Goal: Book appointment/travel/reservation

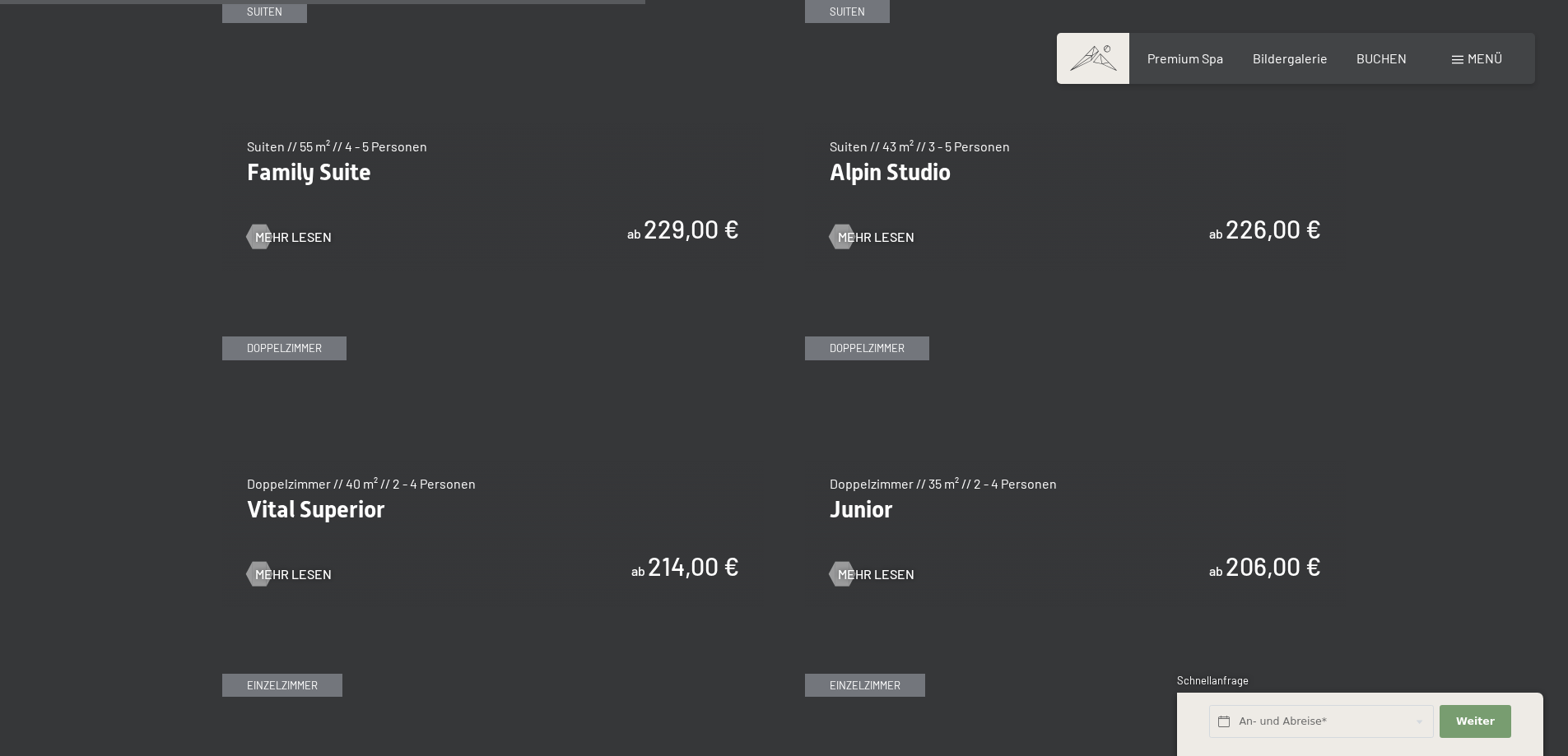
scroll to position [2303, 0]
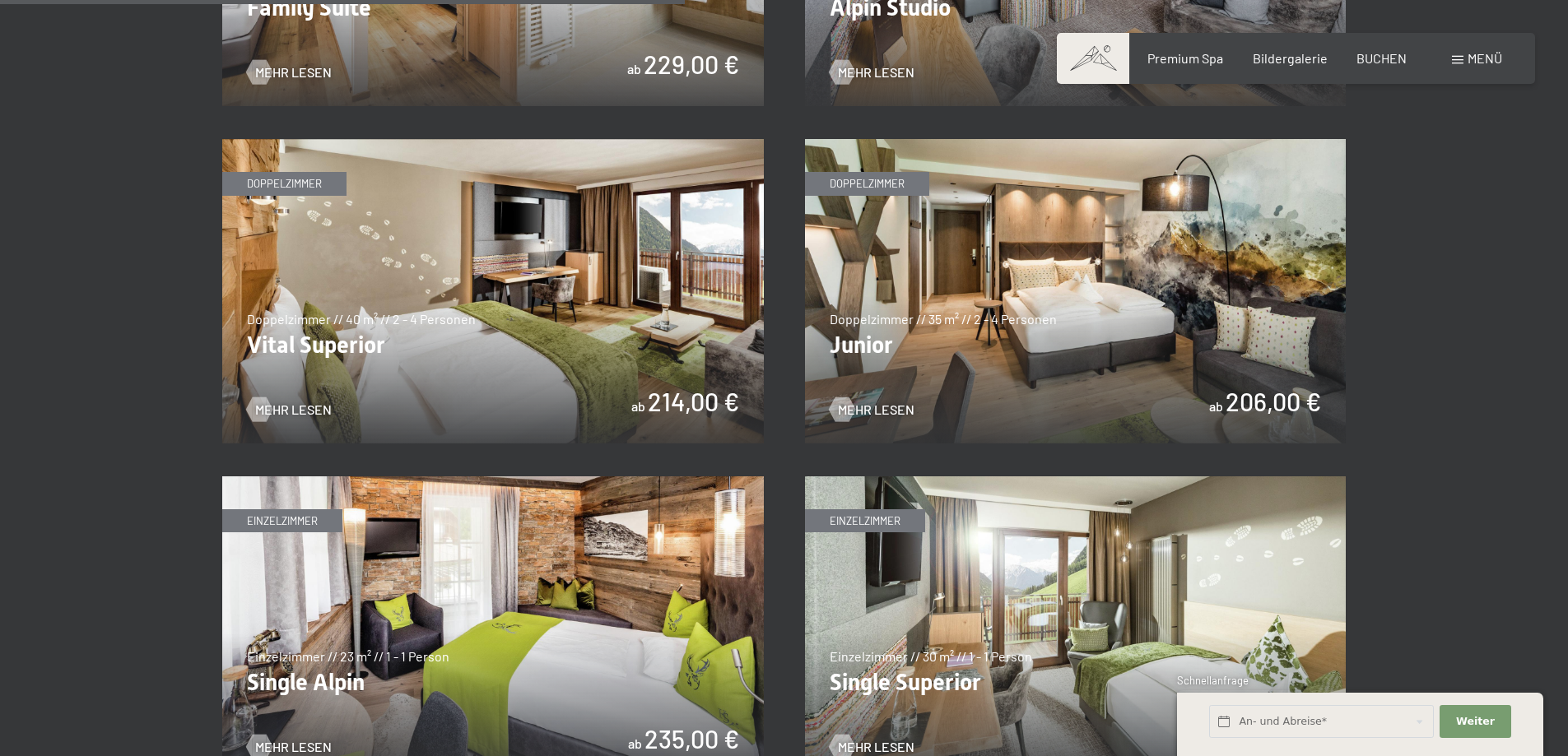
click at [618, 315] on img at bounding box center [492, 291] width 541 height 305
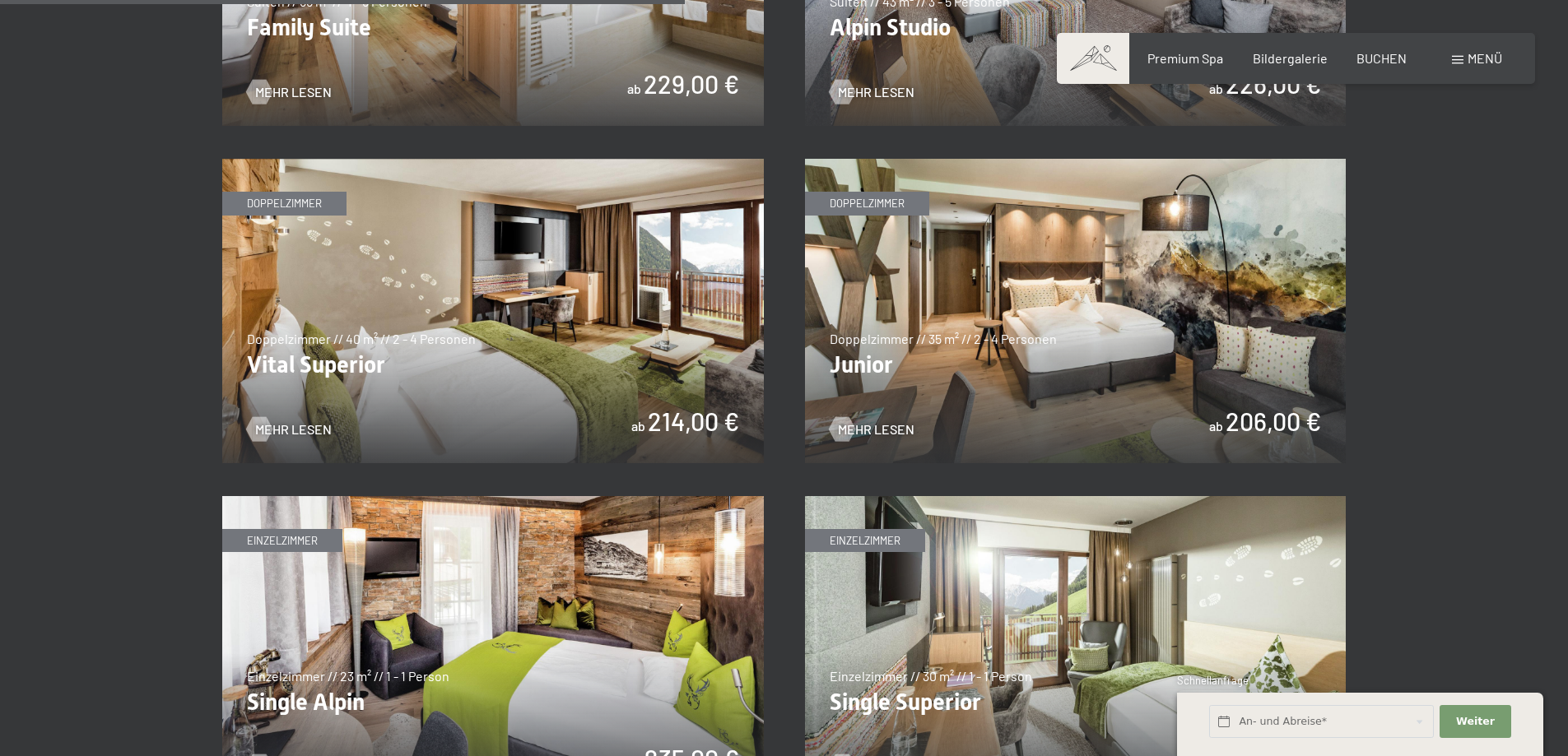
scroll to position [2303, 0]
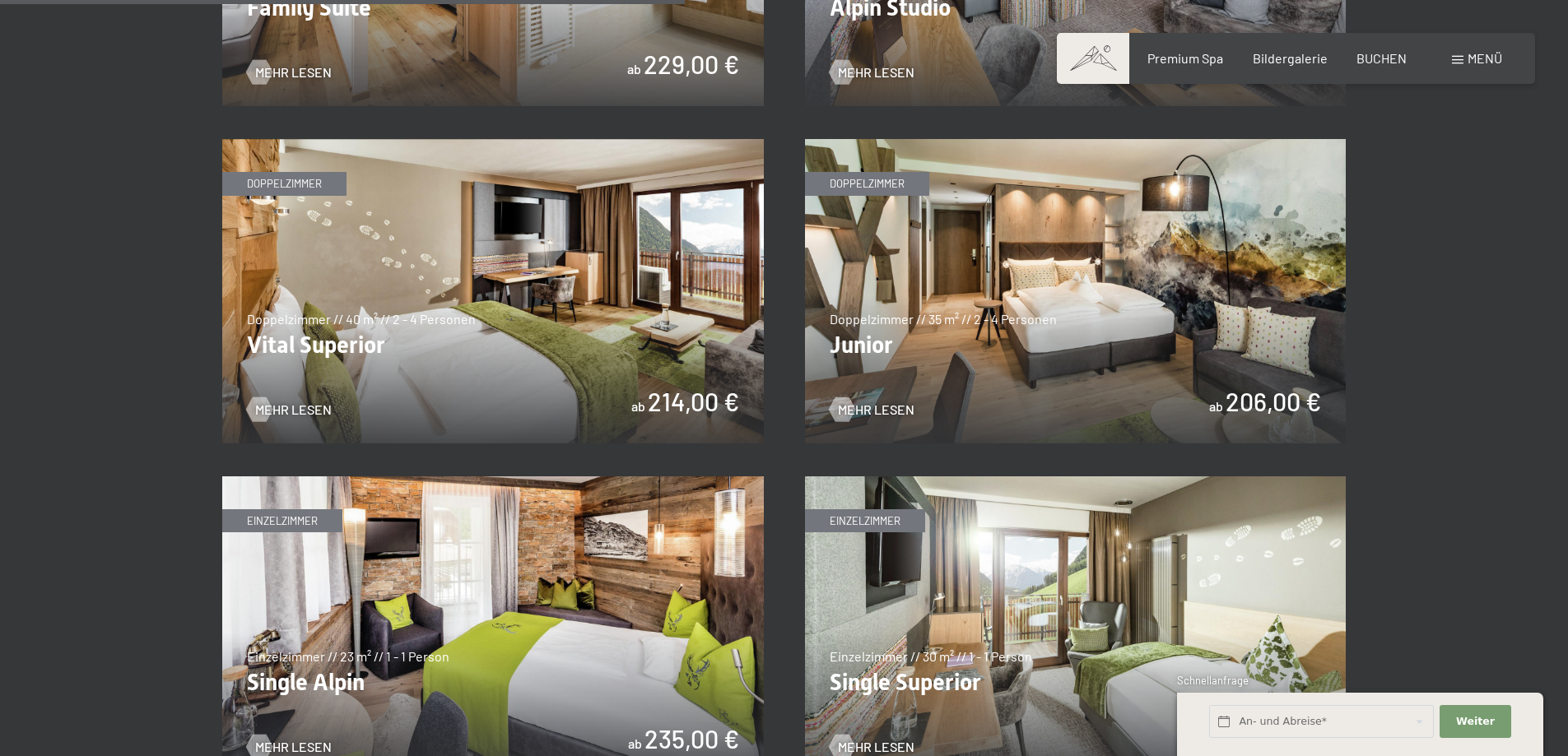
click at [1066, 289] on img at bounding box center [1075, 291] width 541 height 305
click at [1041, 325] on img at bounding box center [1075, 291] width 541 height 305
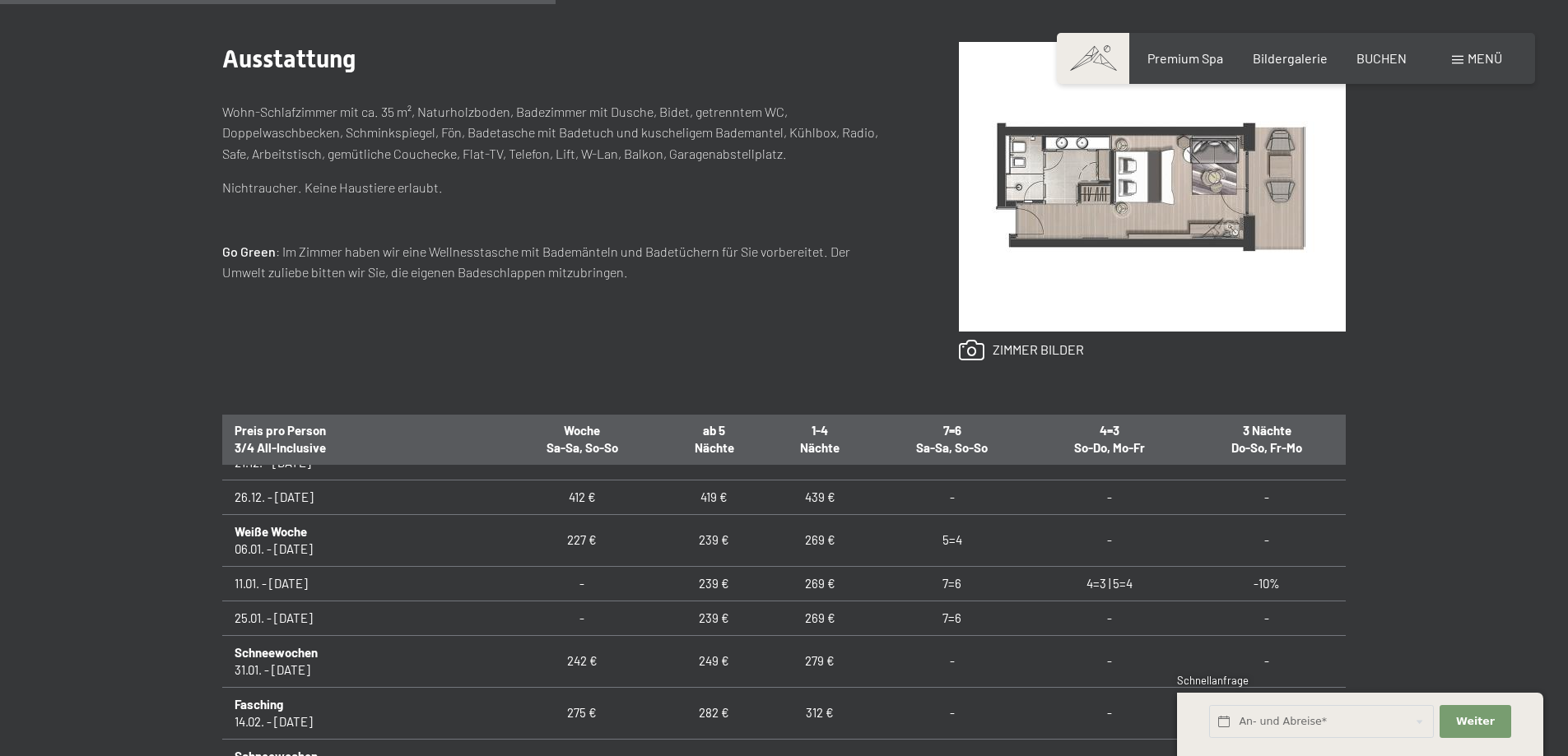
scroll to position [329, 0]
